Goal: Complete application form: Complete application form

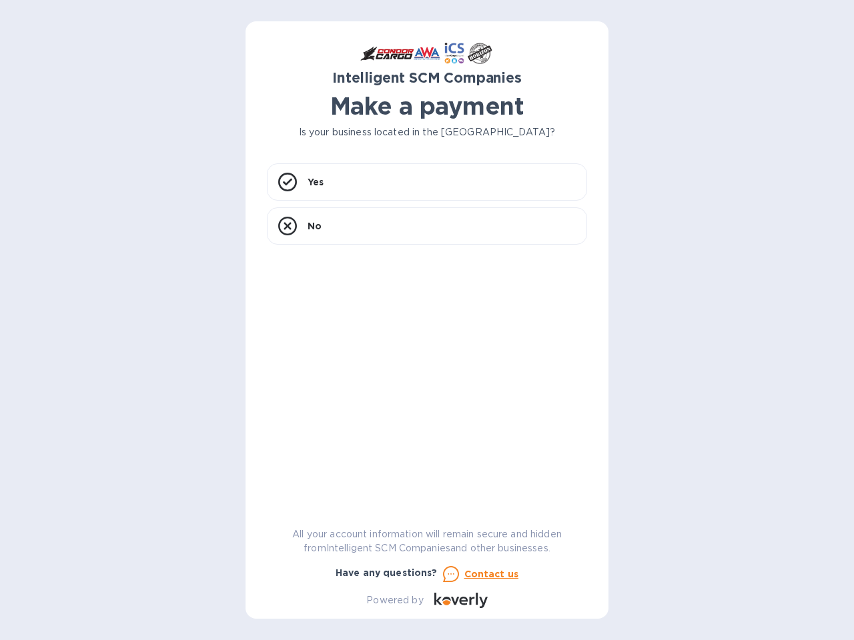
click at [427, 320] on div "Yes No" at bounding box center [427, 332] width 320 height 338
click at [427, 182] on div "Yes" at bounding box center [427, 181] width 320 height 37
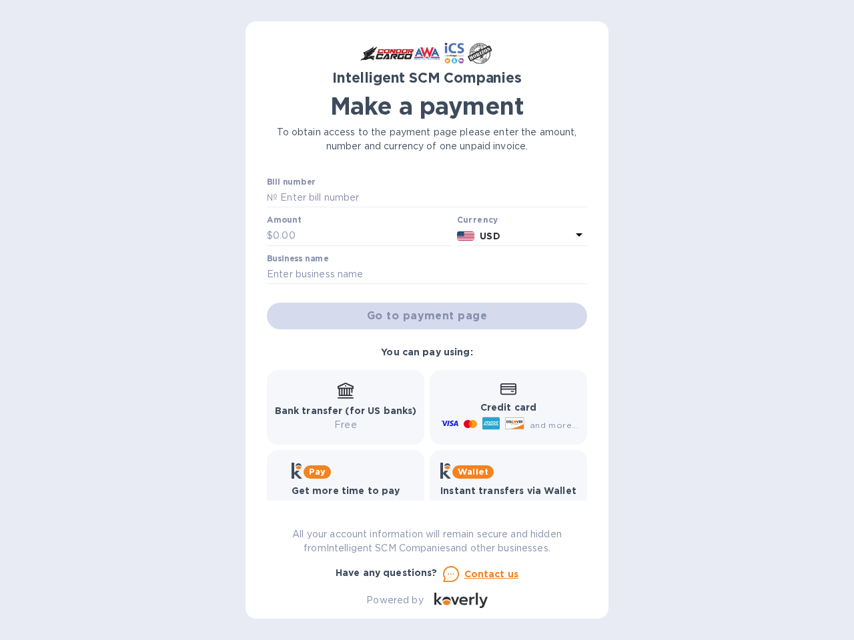
click at [287, 182] on label "Bill number" at bounding box center [291, 182] width 48 height 8
click at [427, 226] on input "text" at bounding box center [362, 236] width 179 height 20
click at [287, 226] on input "text" at bounding box center [362, 236] width 179 height 20
click at [479, 574] on u "Contact us" at bounding box center [491, 574] width 55 height 11
click at [450, 574] on icon at bounding box center [451, 574] width 16 height 16
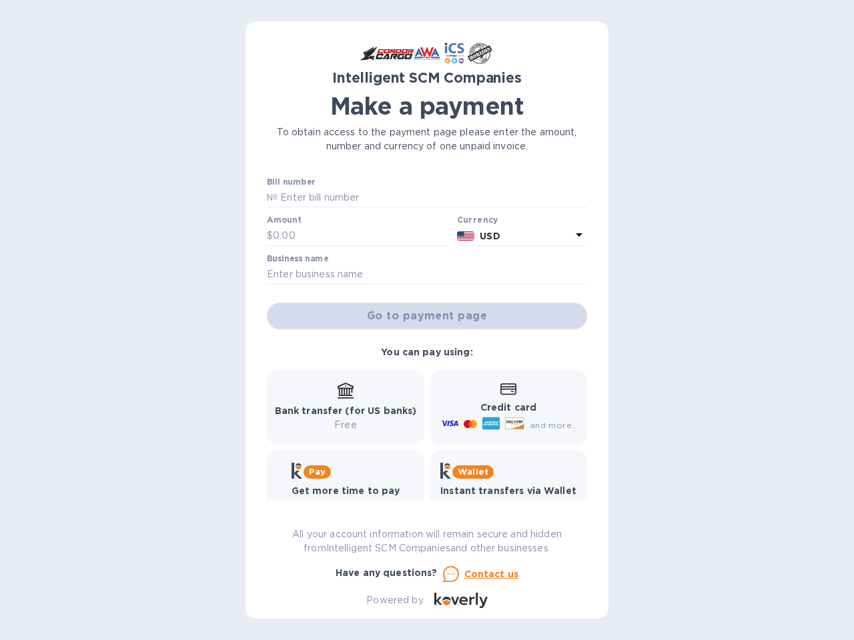
click at [460, 600] on icon at bounding box center [463, 601] width 9 height 9
